Goal: Task Accomplishment & Management: Use online tool/utility

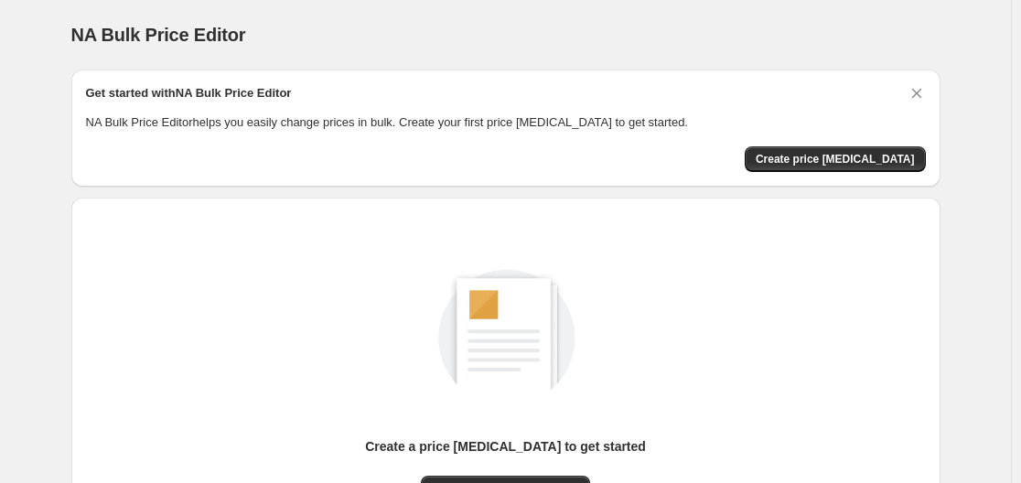
scroll to position [202, 0]
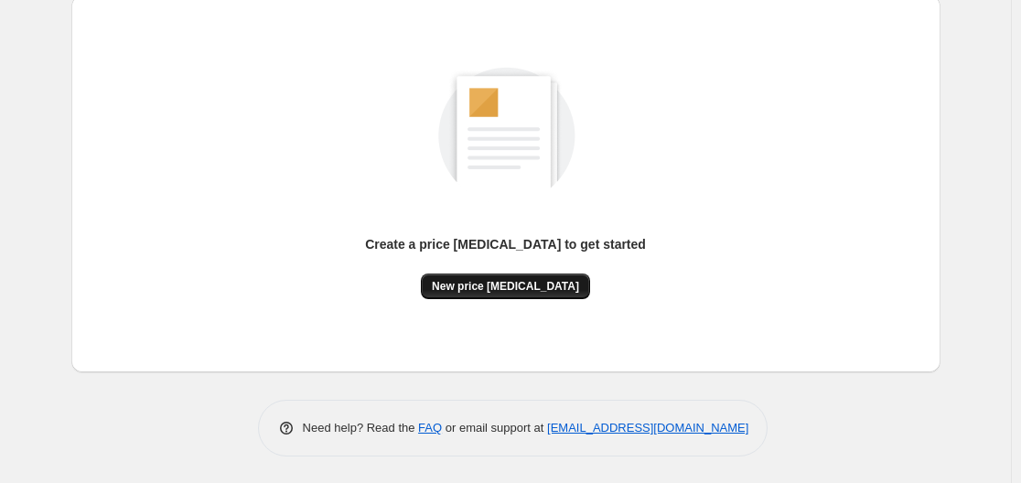
click at [526, 293] on span "New price change job" at bounding box center [505, 286] width 147 height 15
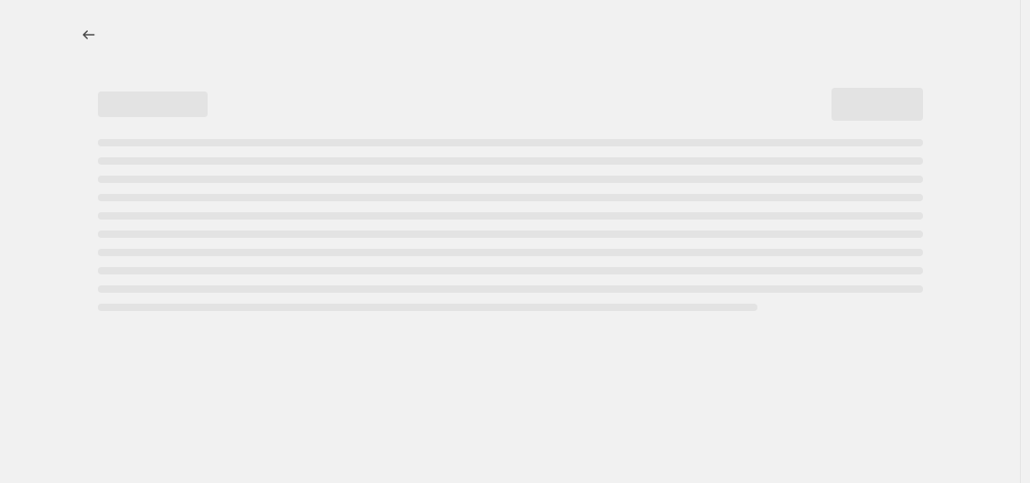
select select "percentage"
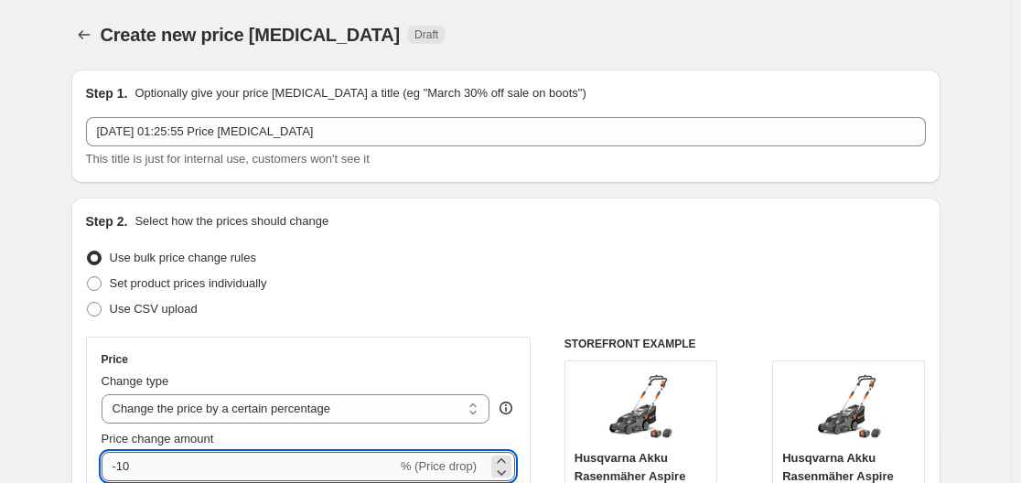
click at [201, 471] on input "-10" at bounding box center [250, 466] width 296 height 29
type input "-1"
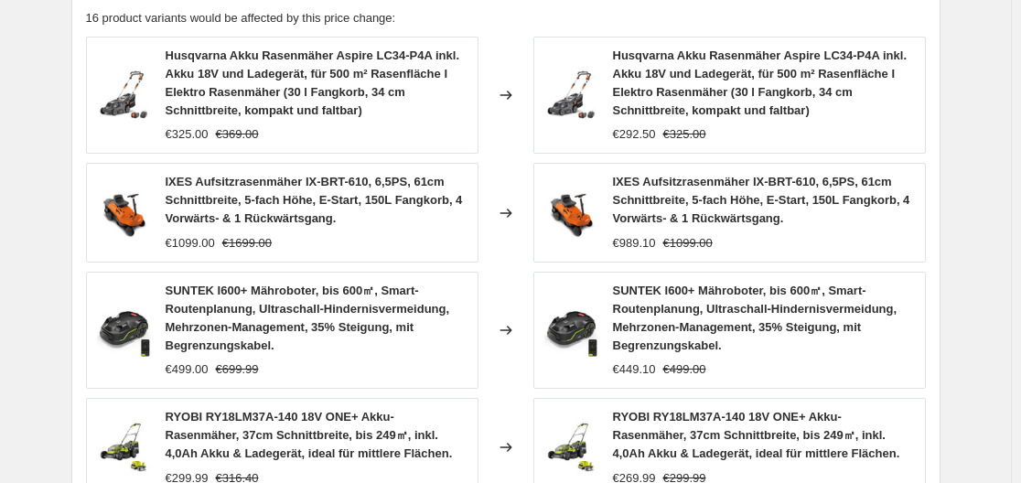
scroll to position [1504, 0]
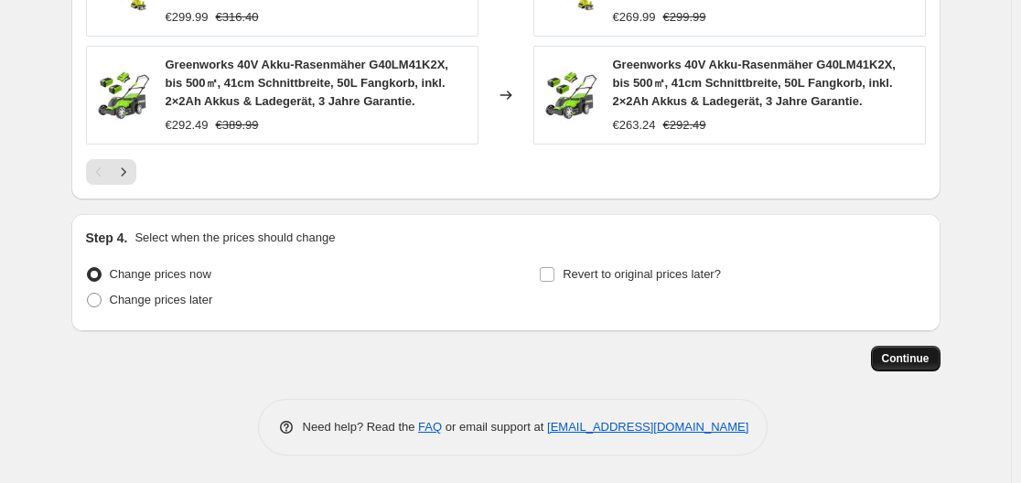
type input "-30"
click at [914, 350] on button "Continue" at bounding box center [906, 359] width 70 height 26
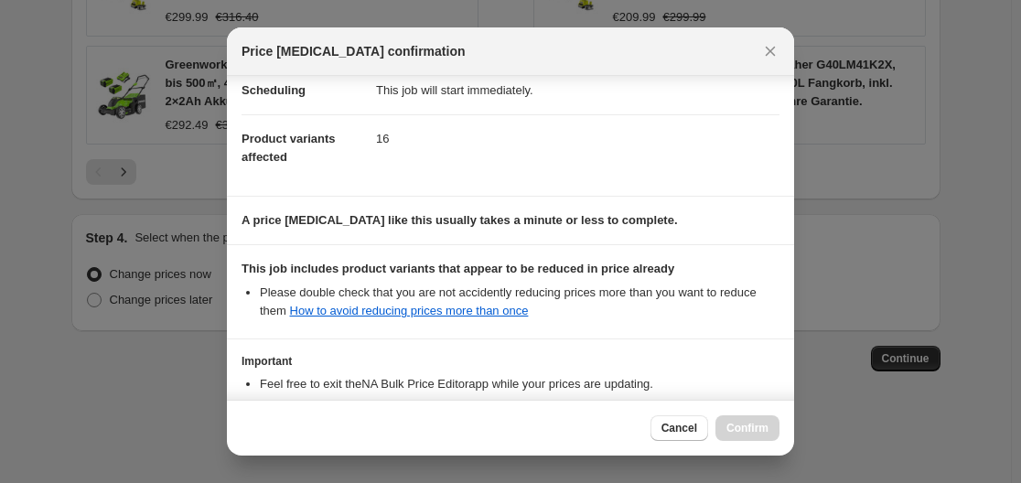
scroll to position [287, 0]
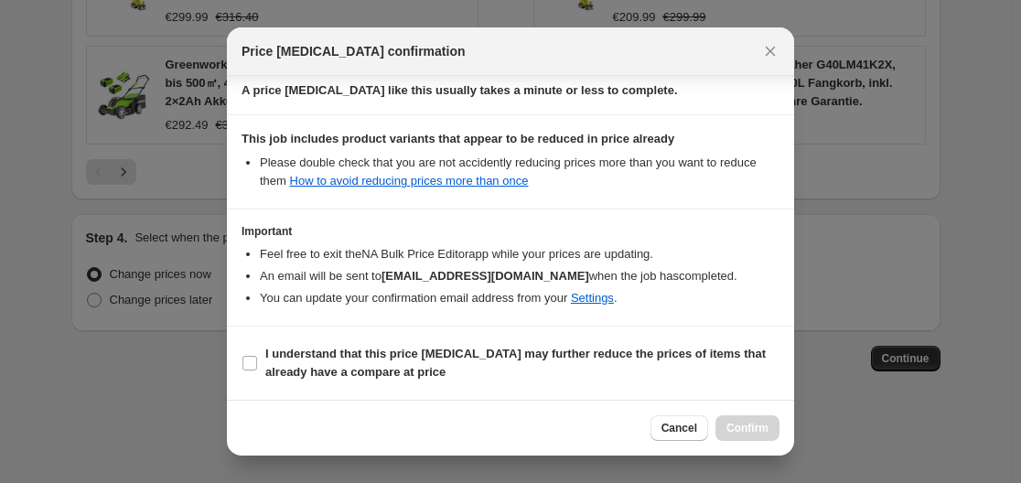
drag, startPoint x: 294, startPoint y: 353, endPoint x: 410, endPoint y: 328, distance: 119.0
click at [301, 352] on b "I understand that this price change job may further reduce the prices of items …" at bounding box center [515, 363] width 501 height 32
click at [248, 362] on input "I understand that this price change job may further reduce the prices of items …" at bounding box center [249, 363] width 15 height 15
checkbox input "true"
click at [743, 429] on span "Confirm" at bounding box center [748, 428] width 42 height 15
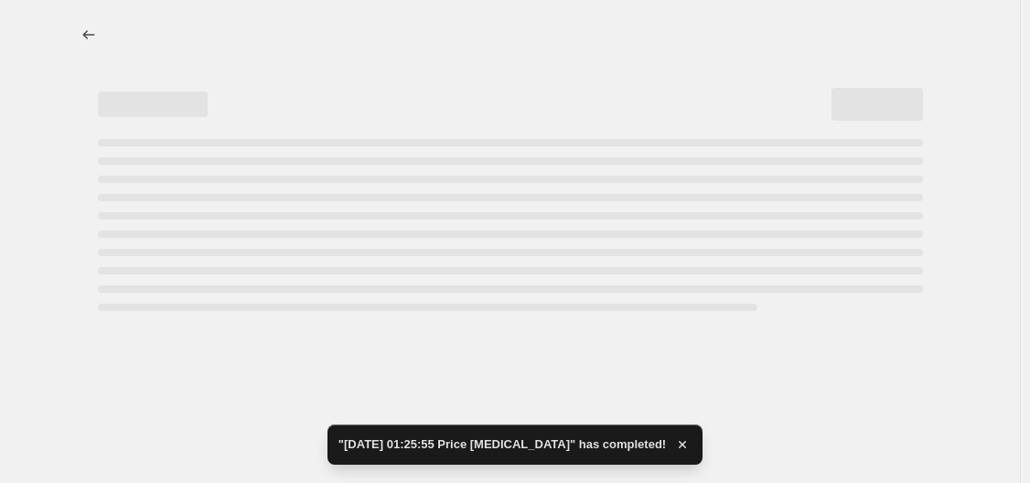
select select "percentage"
